Goal: Task Accomplishment & Management: Manage account settings

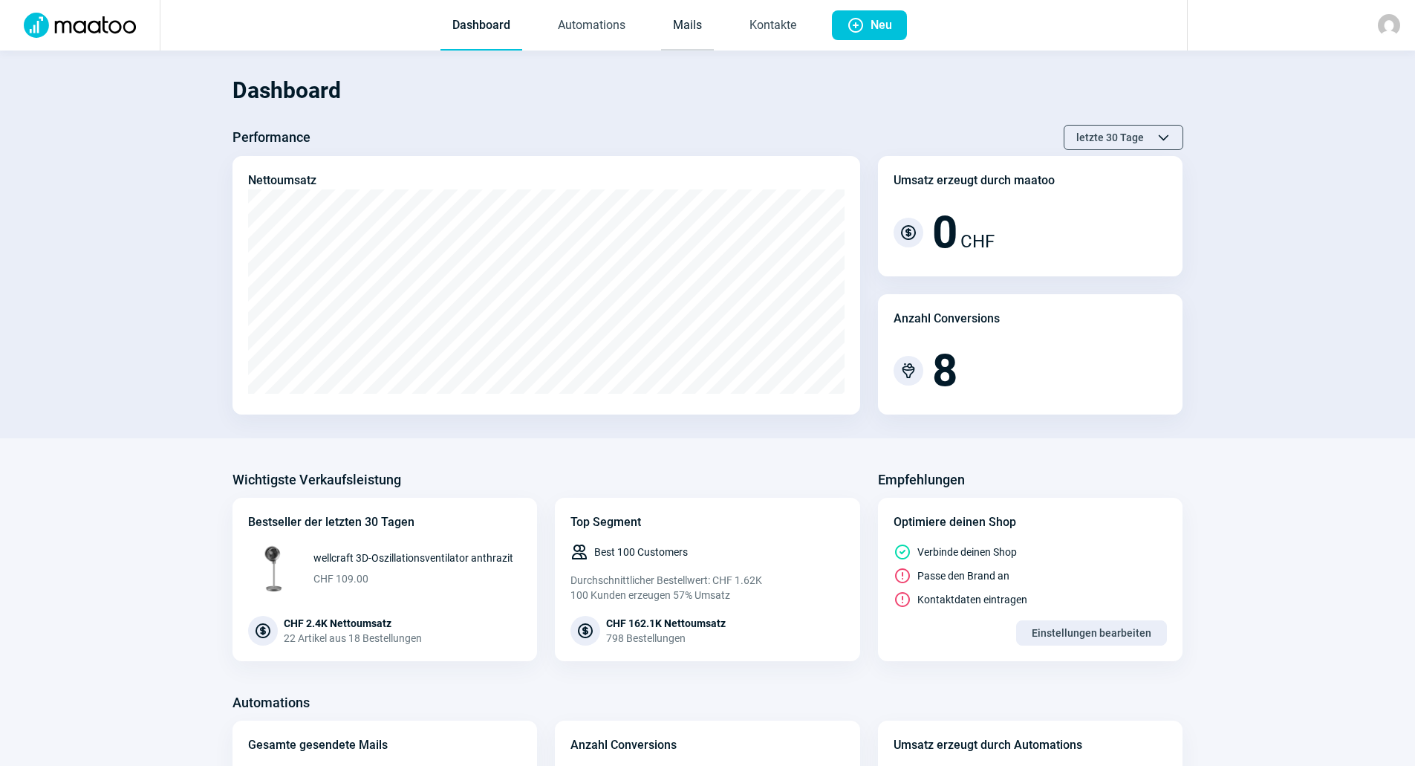
click at [689, 29] on link "Mails" at bounding box center [687, 25] width 53 height 49
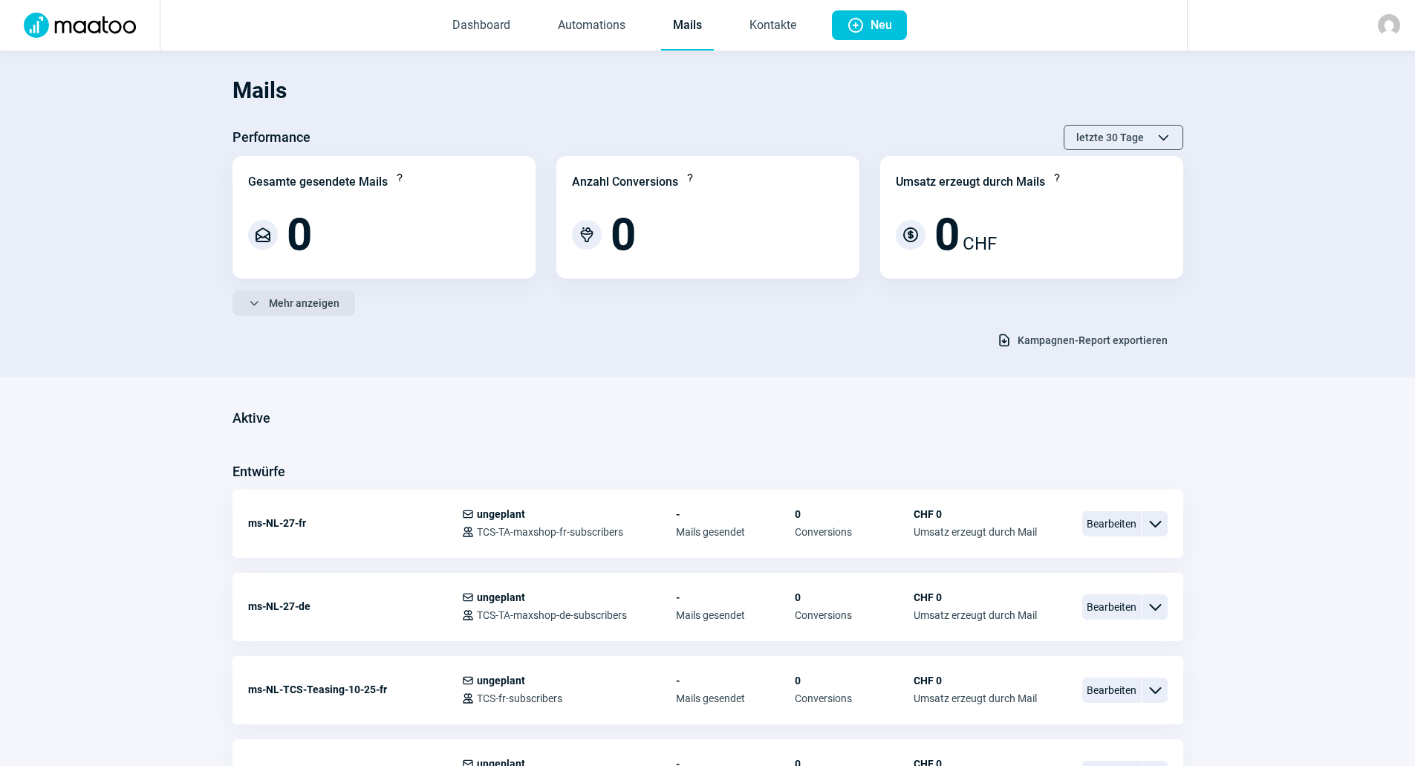
click at [284, 302] on span "Mehr anzeigen" at bounding box center [304, 303] width 71 height 24
click at [313, 304] on span "Weniger anzeigen" at bounding box center [311, 303] width 85 height 24
click at [313, 304] on span "Mehr anzeigen" at bounding box center [304, 303] width 71 height 24
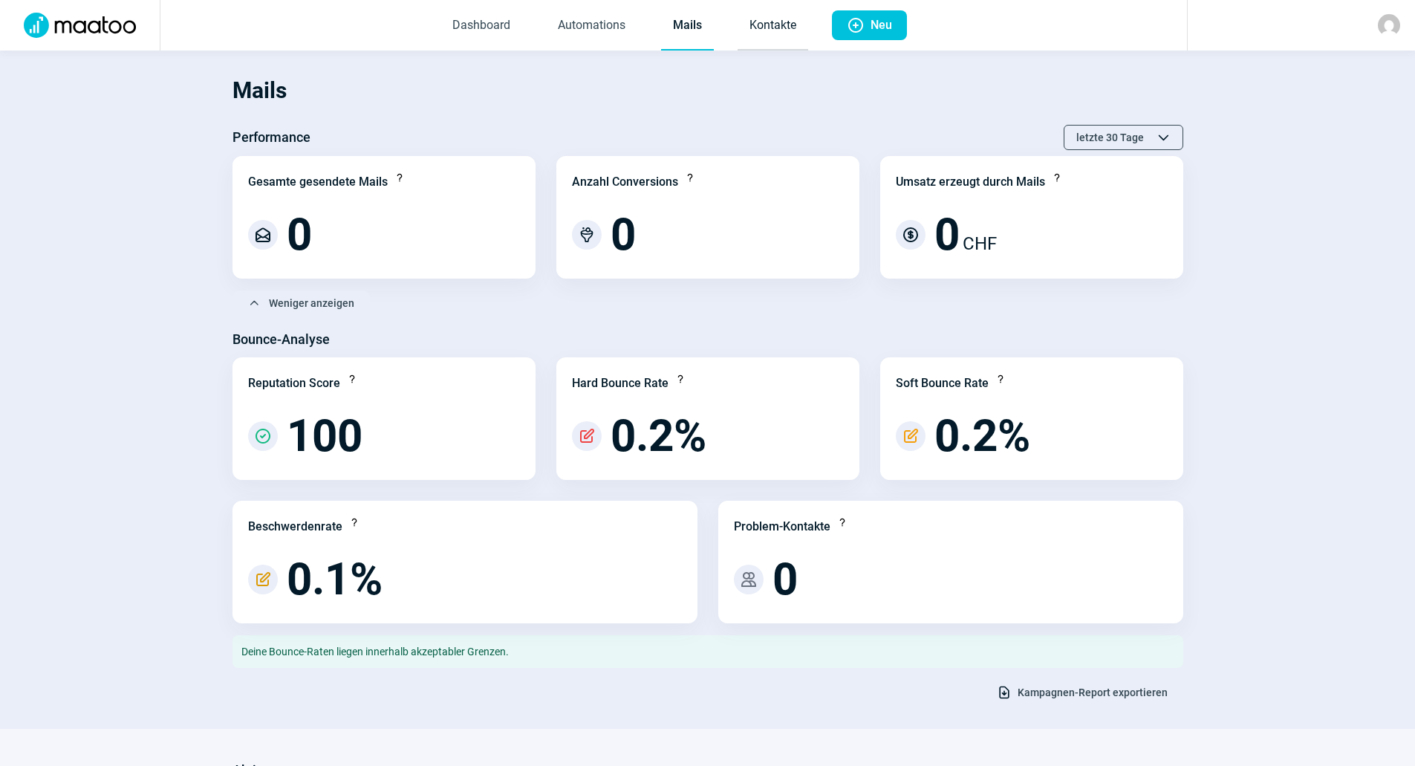
click at [753, 27] on link "Kontakte" at bounding box center [772, 25] width 71 height 49
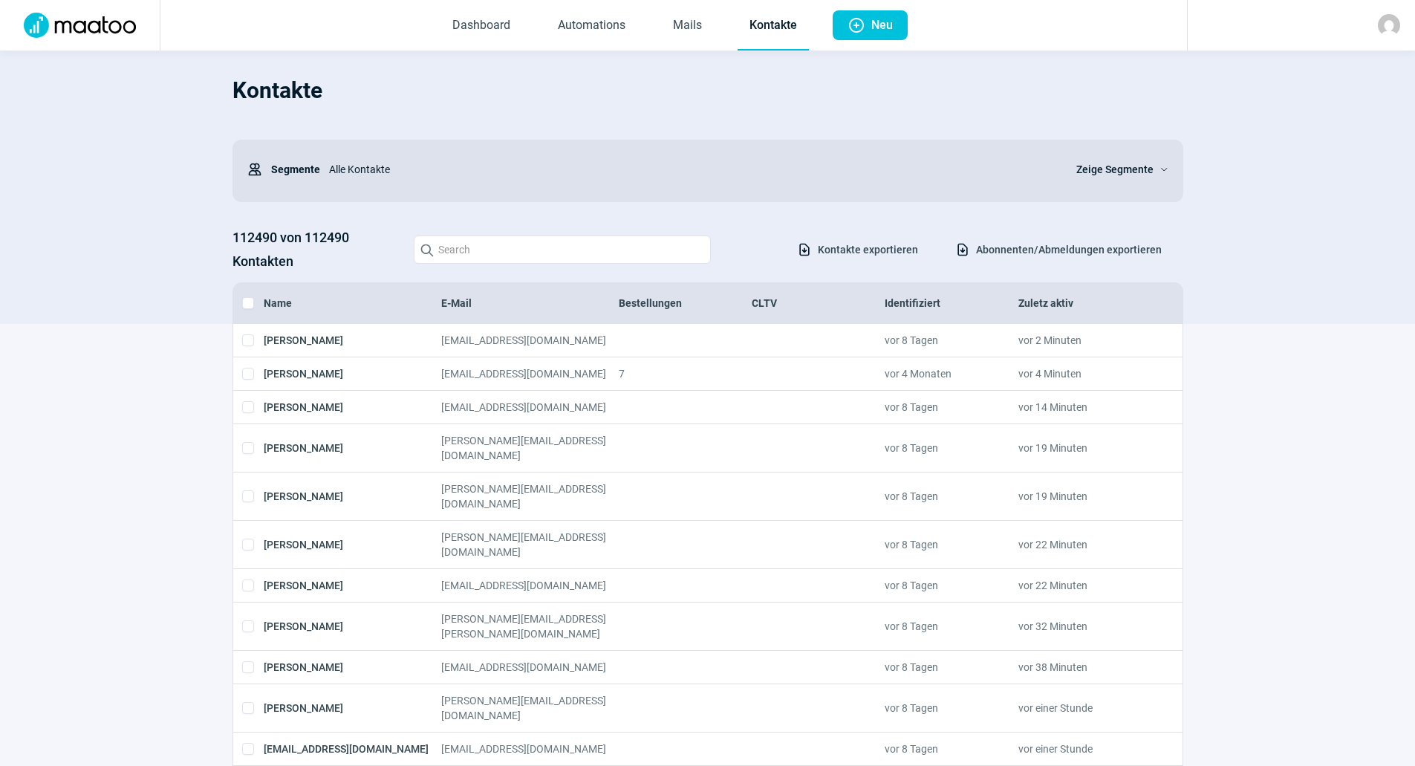
click at [1136, 166] on span "Zeige Segmente" at bounding box center [1114, 169] width 77 height 18
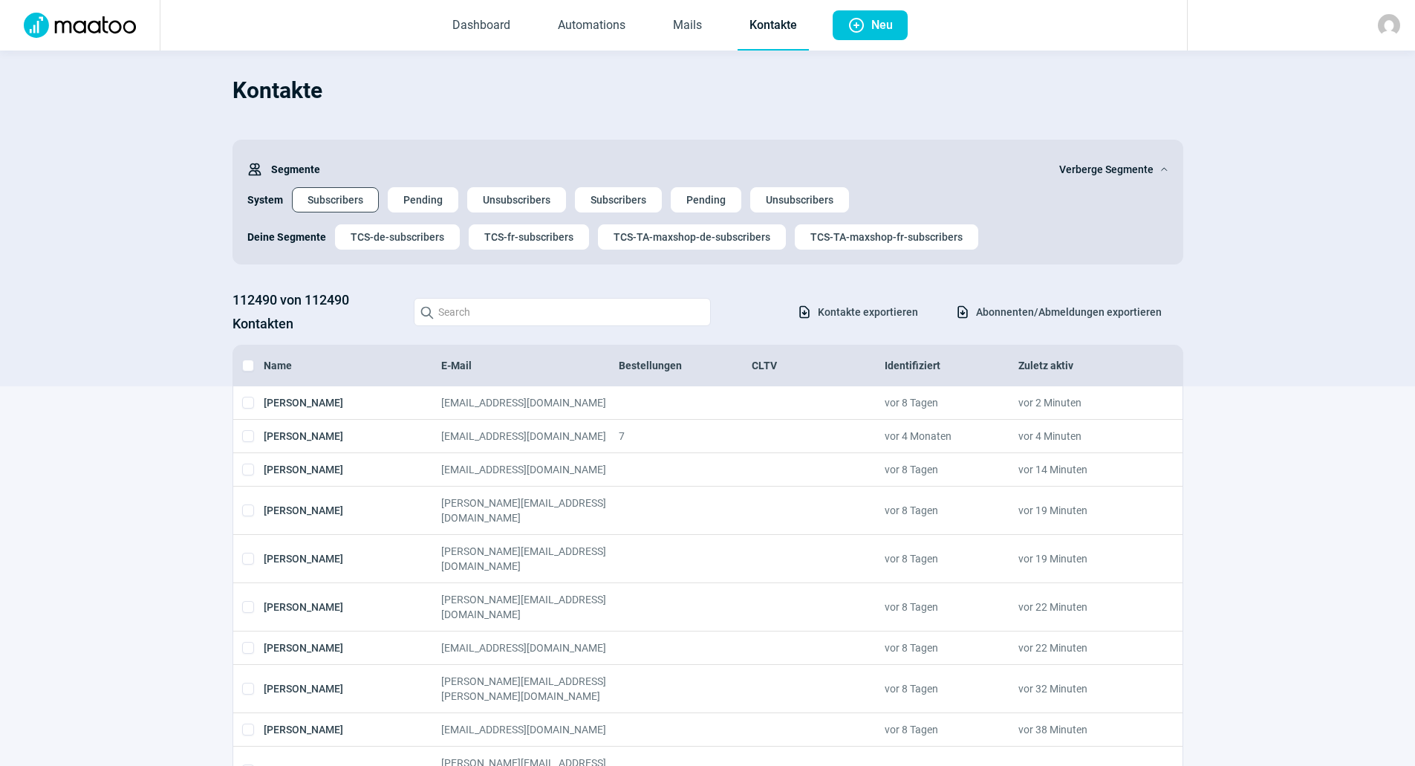
click at [322, 191] on span "Subscribers" at bounding box center [335, 200] width 56 height 24
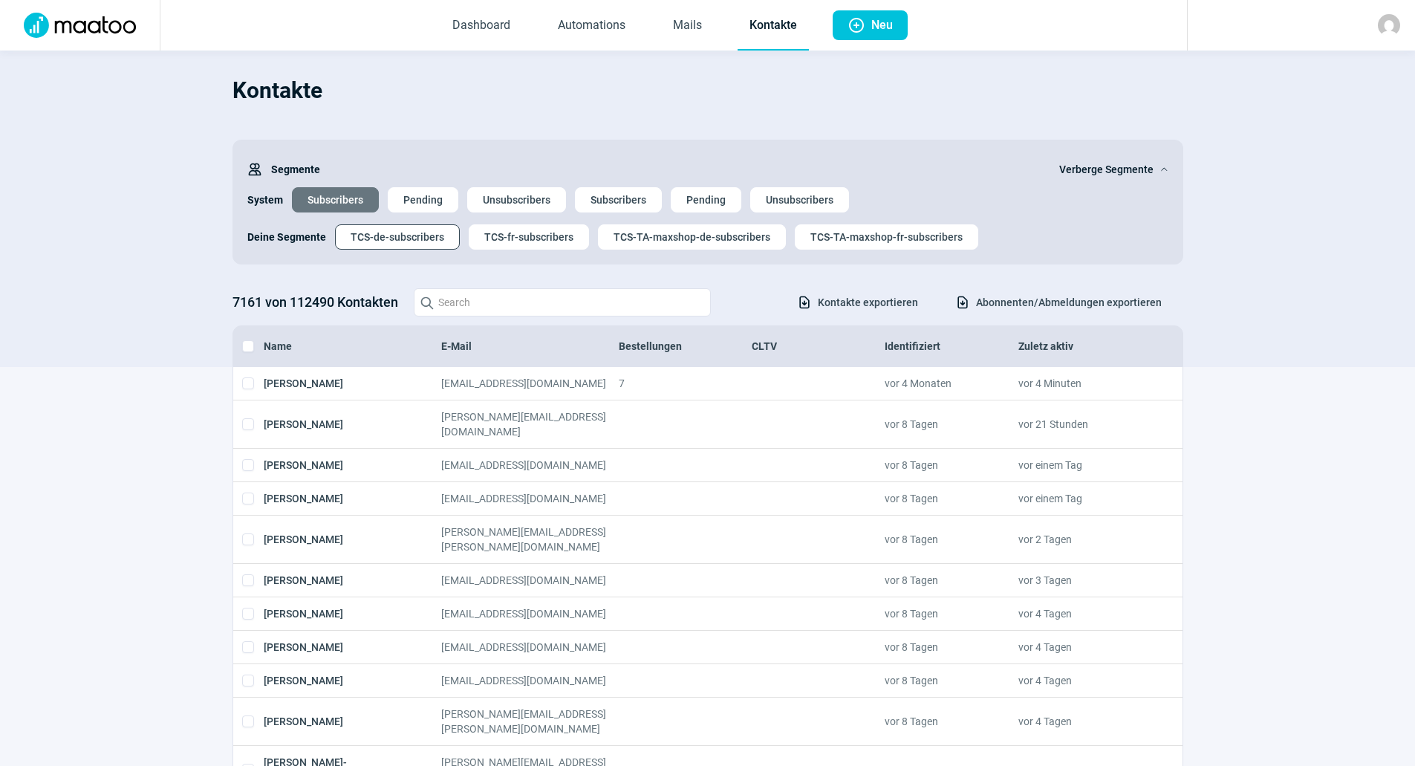
click at [390, 235] on span "TCS-de-subscribers" at bounding box center [398, 237] width 94 height 24
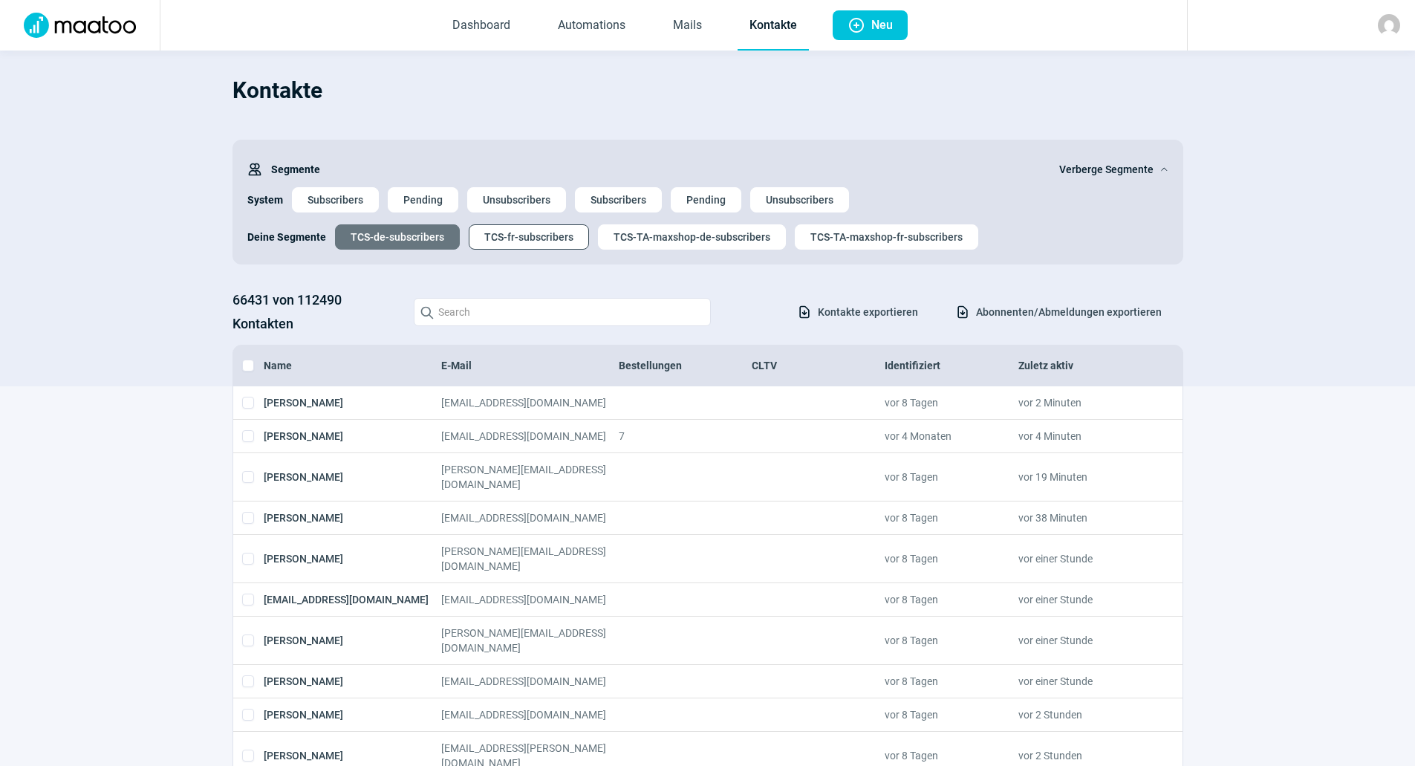
click at [546, 241] on span "TCS-fr-subscribers" at bounding box center [528, 237] width 89 height 24
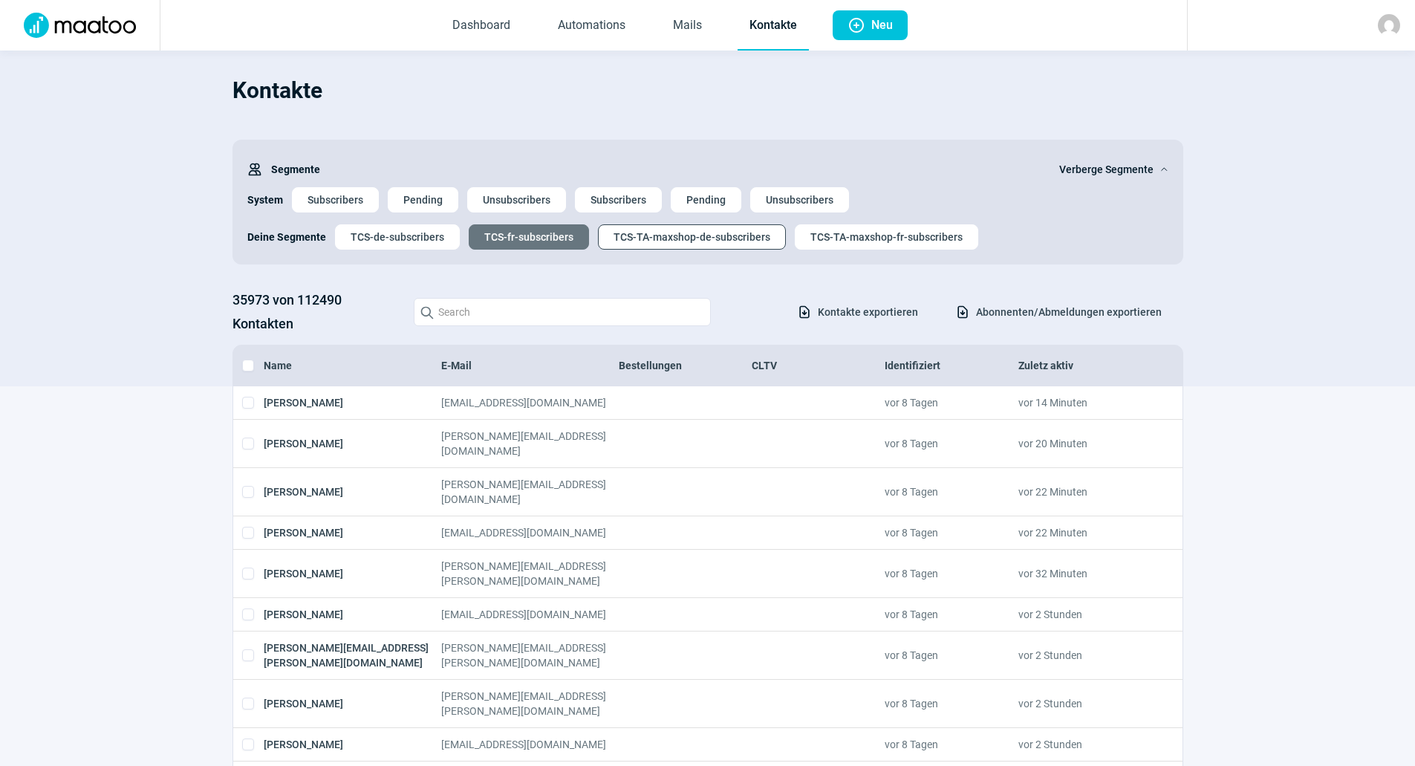
click at [730, 237] on span "TCS-TA-maxshop-de-subscribers" at bounding box center [691, 237] width 157 height 24
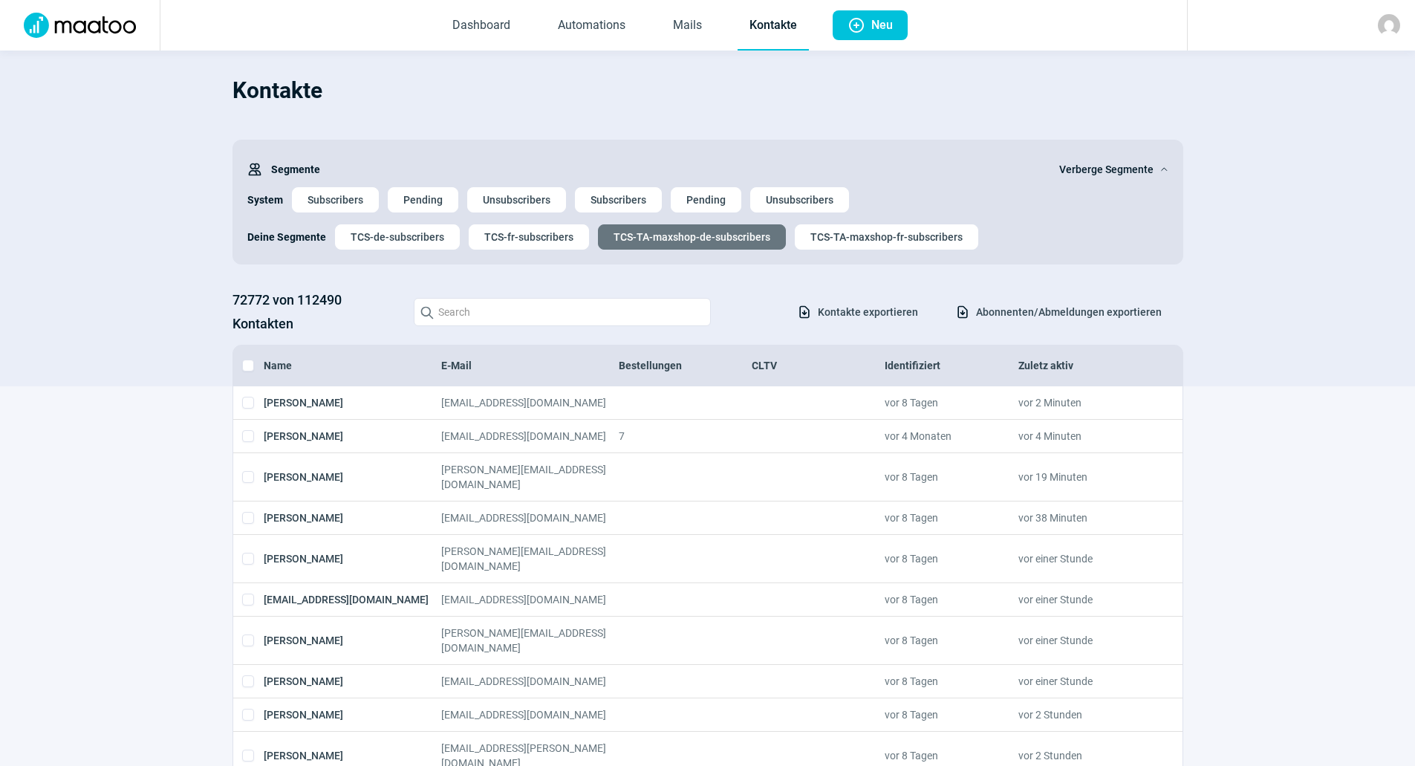
click at [859, 221] on div "Deine Segmente TCS-de-subscribers TCS-fr-subscribers TCS-TA-maxshop-de-subscrib…" at bounding box center [707, 230] width 921 height 37
click at [853, 235] on span "TCS-TA-maxshop-fr-subscribers" at bounding box center [886, 237] width 152 height 24
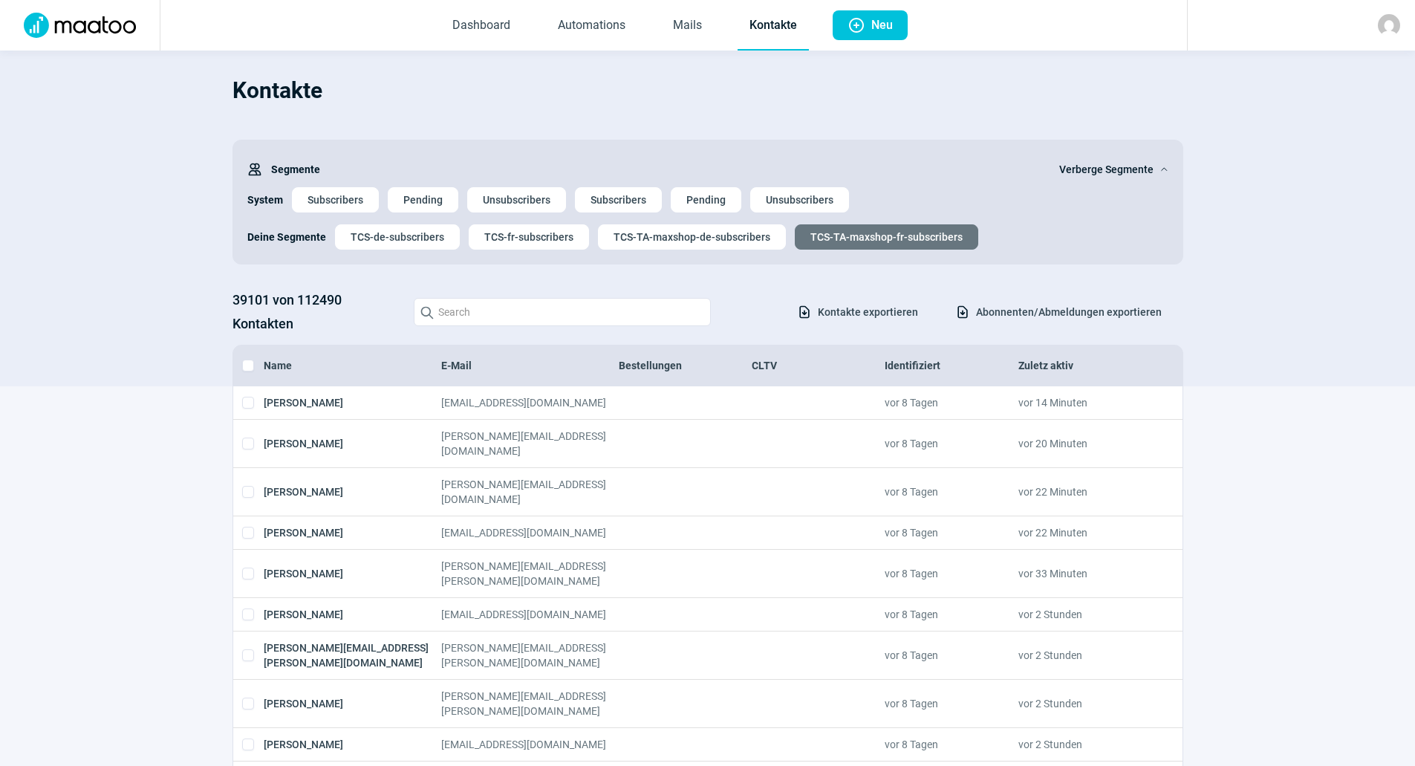
click at [1063, 313] on span "Abonnenten/Abmeldungen exportieren" at bounding box center [1069, 312] width 186 height 24
